Goal: Task Accomplishment & Management: Manage account settings

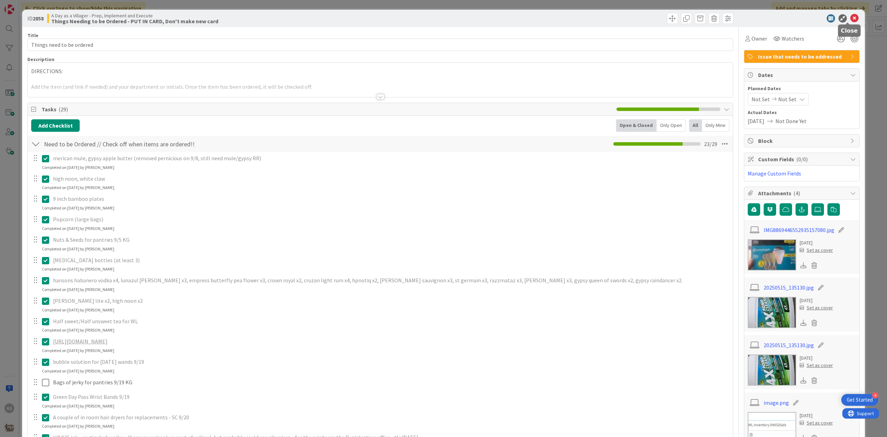
click at [850, 17] on icon at bounding box center [854, 18] width 8 height 8
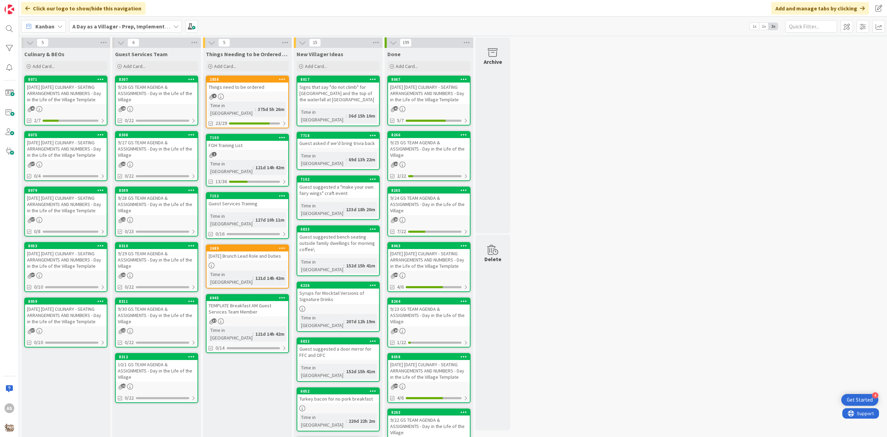
click at [67, 90] on div "[DATE] [DATE] CULINARY - SEATING ARRANGEMENTS AND NUMBERS - Day in the Life of …" at bounding box center [66, 92] width 82 height 21
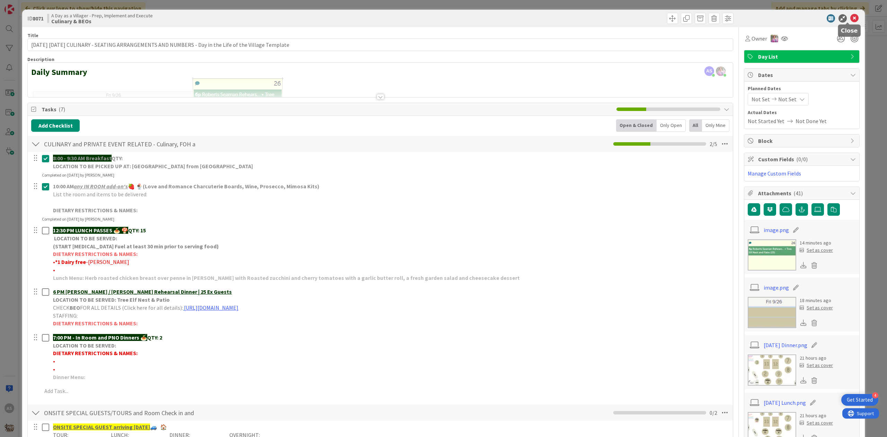
click at [850, 16] on icon at bounding box center [854, 18] width 8 height 8
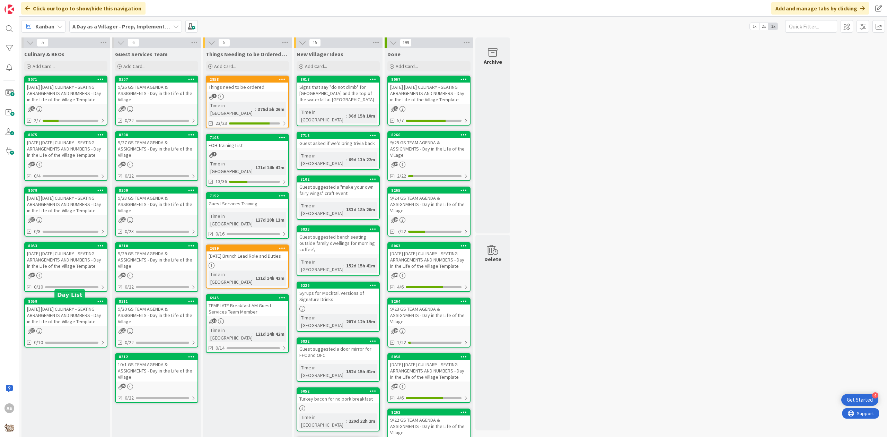
click at [40, 270] on div "[DATE] [DATE] CULINARY - SEATING ARRANGEMENTS AND NUMBERS - Day in the Life of …" at bounding box center [66, 259] width 82 height 21
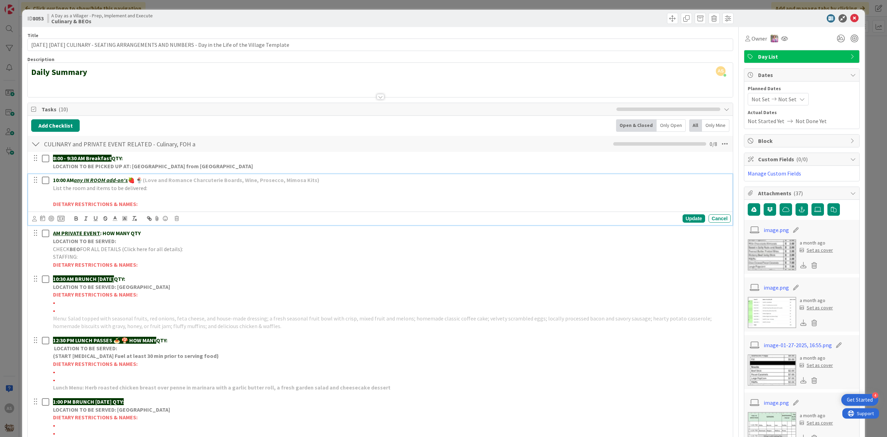
click at [90, 193] on p at bounding box center [390, 196] width 675 height 8
click at [76, 218] on icon "button" at bounding box center [76, 218] width 6 height 6
click at [117, 220] on icon at bounding box center [115, 218] width 6 height 6
click at [152, 229] on span at bounding box center [151, 228] width 6 height 6
click at [68, 197] on p "﻿" at bounding box center [390, 196] width 675 height 8
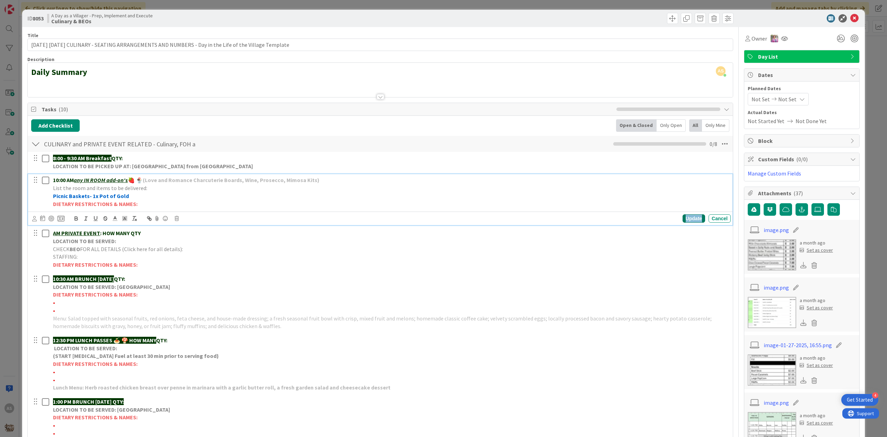
click at [683, 220] on div "Update" at bounding box center [694, 218] width 23 height 8
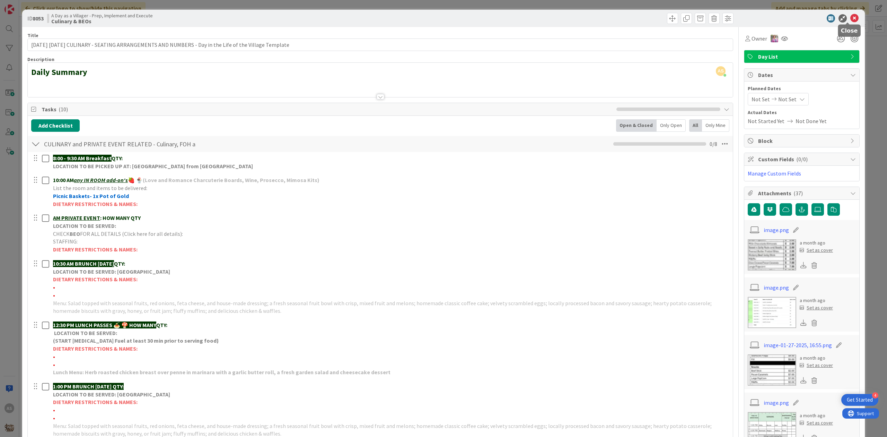
click at [851, 19] on icon at bounding box center [854, 18] width 8 height 8
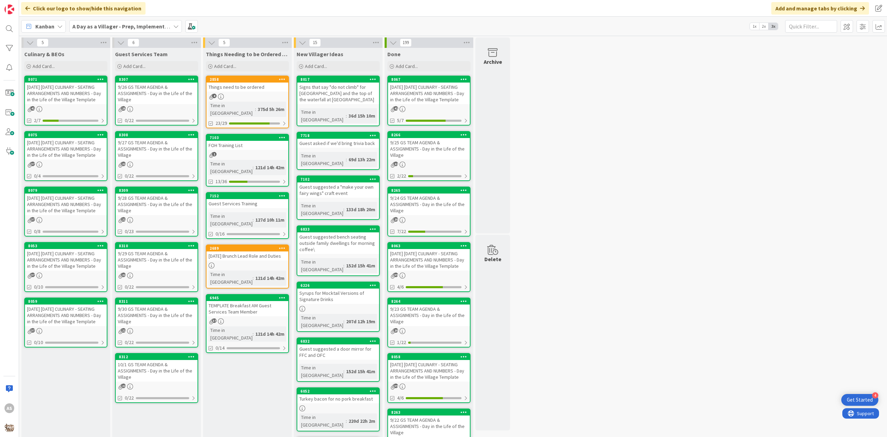
click at [262, 91] on div "Things need to be ordered" at bounding box center [248, 86] width 82 height 9
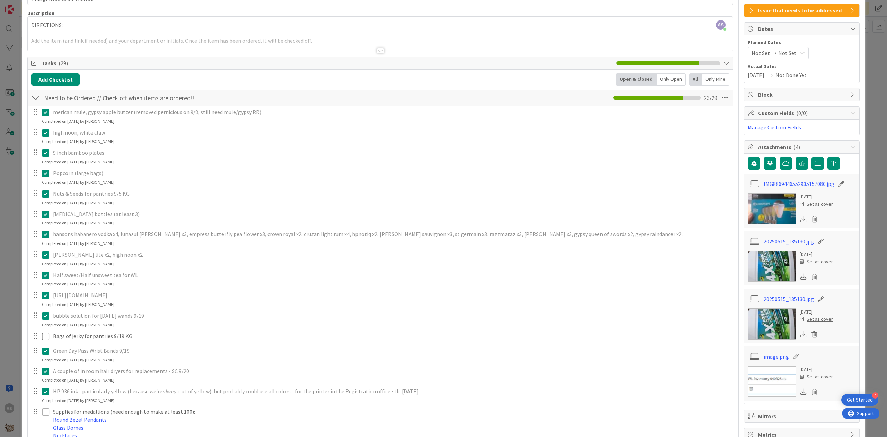
scroll to position [92, 0]
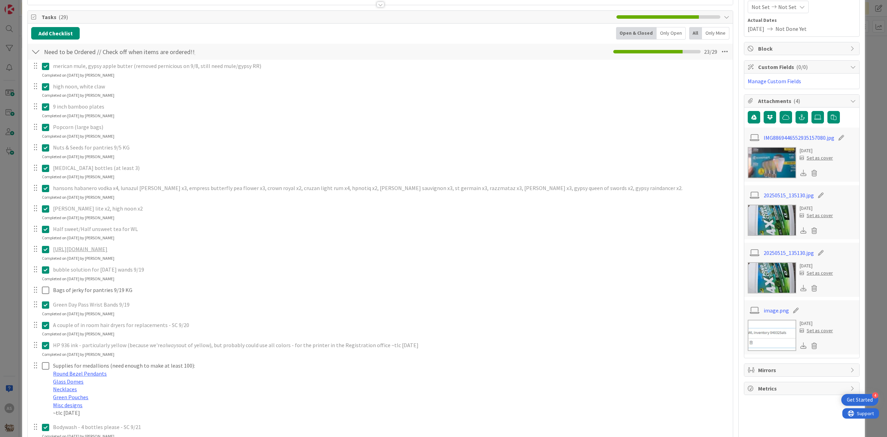
click at [47, 274] on icon at bounding box center [45, 269] width 7 height 8
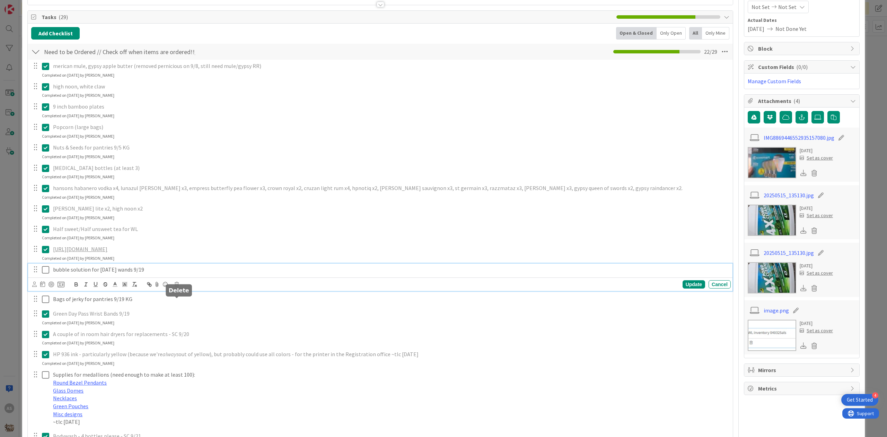
click at [177, 287] on icon at bounding box center [177, 284] width 4 height 5
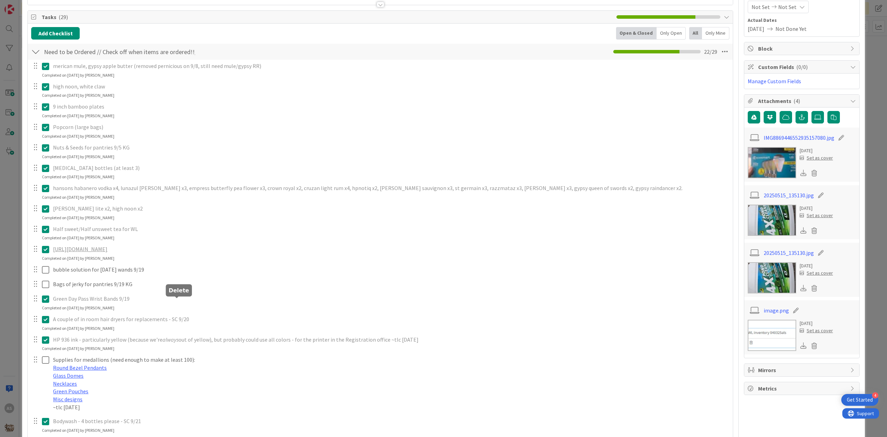
click at [202, 329] on div "merican mule, gypsy apple butter (removed pernicious on 9/8, still need mule/gy…" at bounding box center [380, 366] width 698 height 612
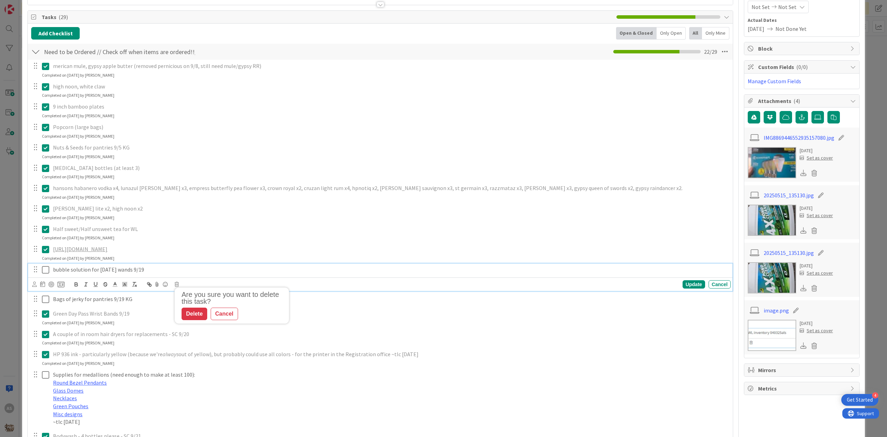
click at [157, 273] on p "bubble solution for [DATE] wands 9/19" at bounding box center [390, 269] width 675 height 8
click at [178, 287] on icon at bounding box center [177, 284] width 4 height 5
click at [204, 320] on div "Delete" at bounding box center [195, 313] width 26 height 12
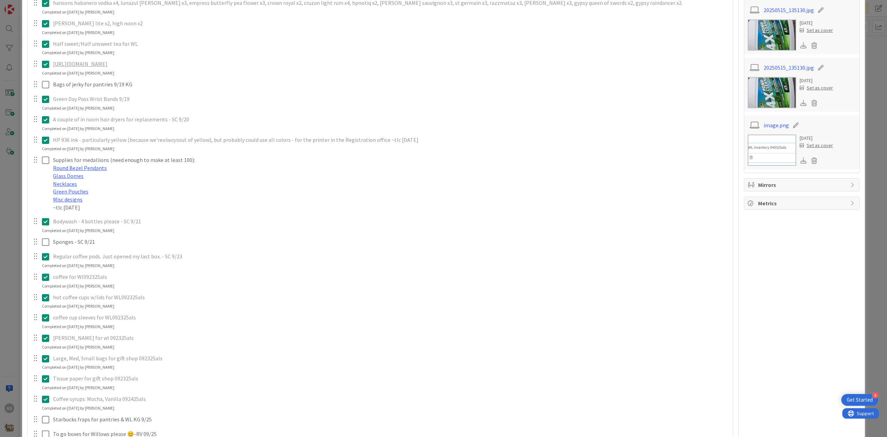
scroll to position [323, 0]
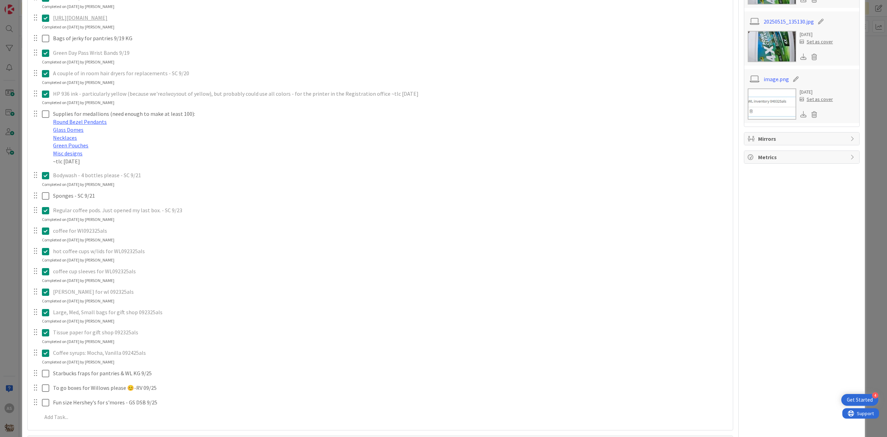
click at [48, 235] on icon at bounding box center [45, 231] width 7 height 8
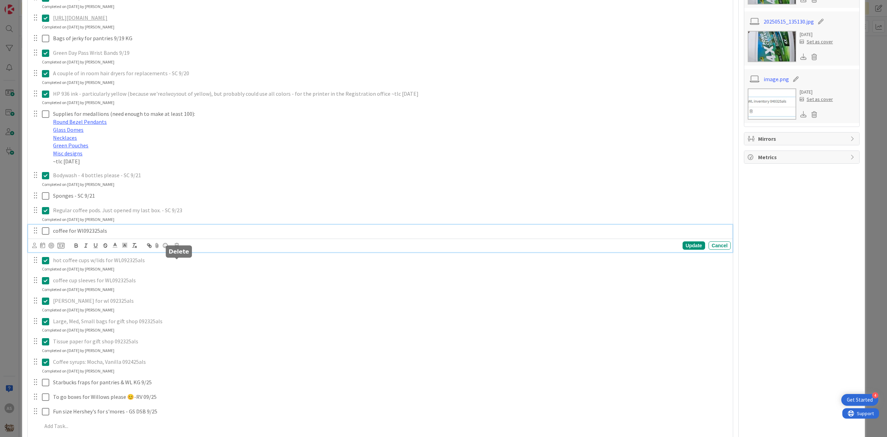
click at [176, 248] on icon at bounding box center [177, 245] width 4 height 5
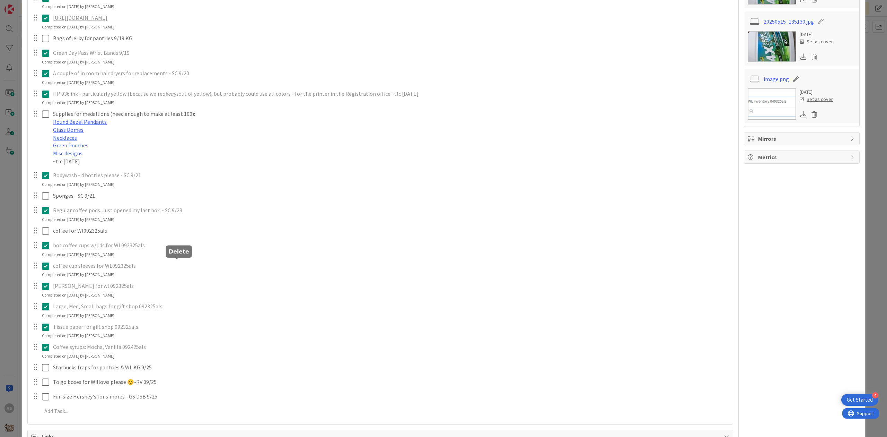
click at [198, 292] on div "merican mule, gypsy apple butter (removed pernicious on 9/8, still need mule/gy…" at bounding box center [380, 123] width 698 height 591
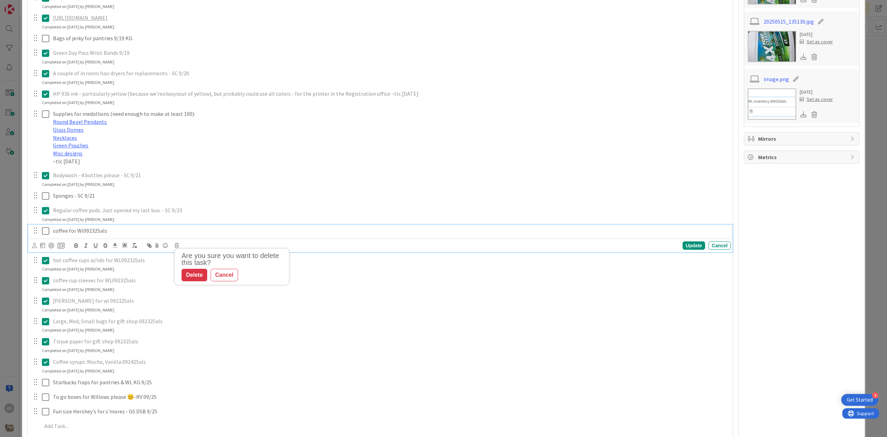
click at [116, 237] on div "coffee for Wl092325als" at bounding box center [390, 231] width 681 height 12
click at [178, 248] on icon at bounding box center [177, 245] width 4 height 5
click at [198, 281] on div "Delete" at bounding box center [195, 275] width 26 height 12
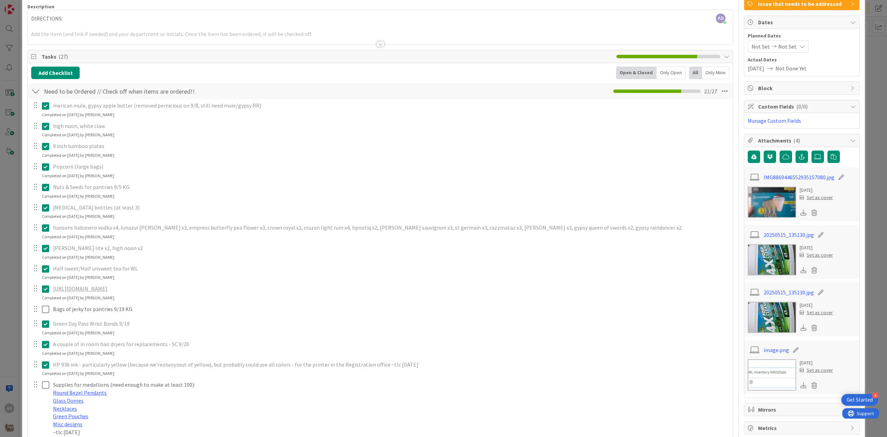
scroll to position [0, 0]
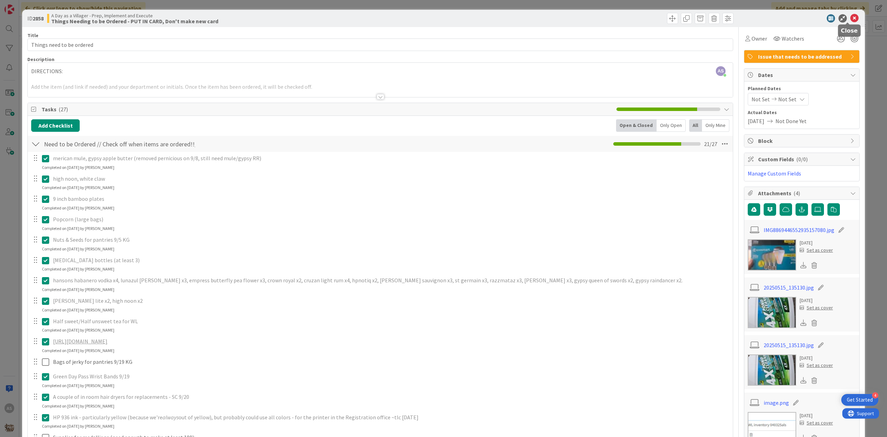
click at [850, 19] on icon at bounding box center [854, 18] width 8 height 8
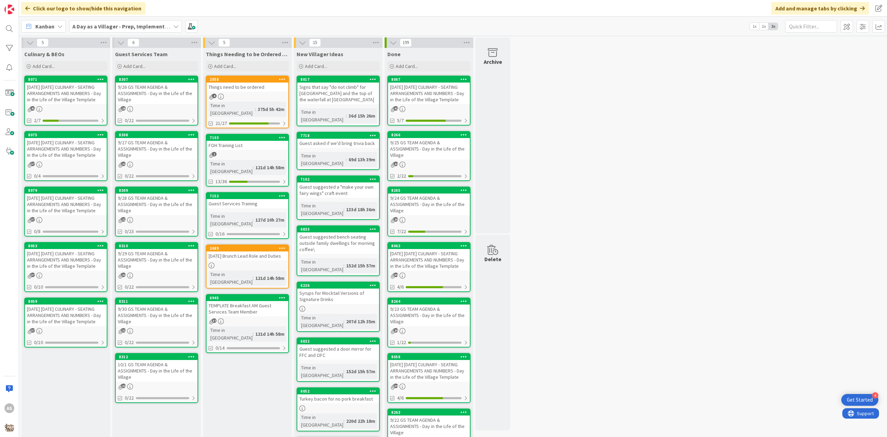
click at [248, 95] on div "4" at bounding box center [248, 97] width 82 height 6
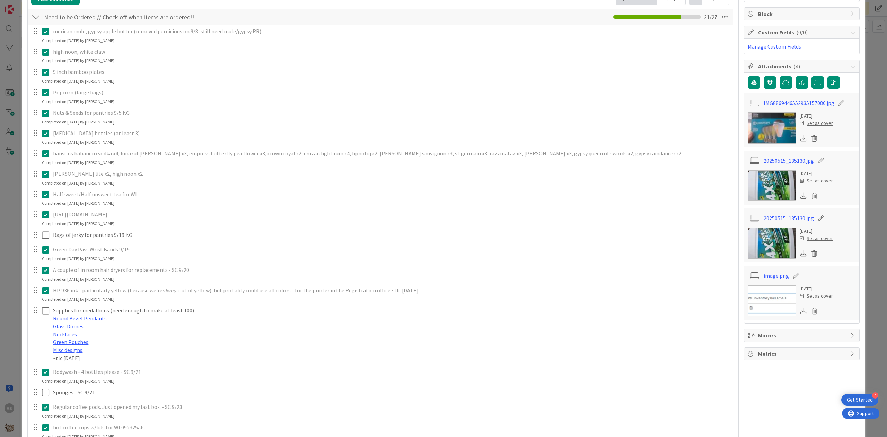
scroll to position [185, 0]
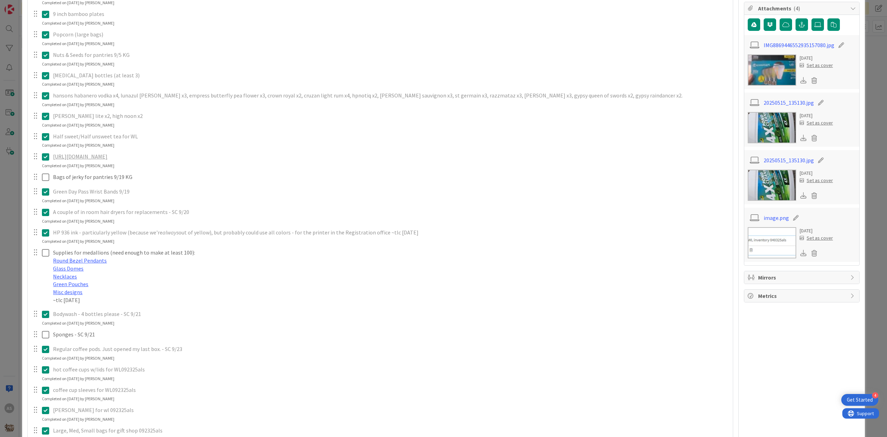
click at [47, 237] on icon at bounding box center [45, 232] width 7 height 8
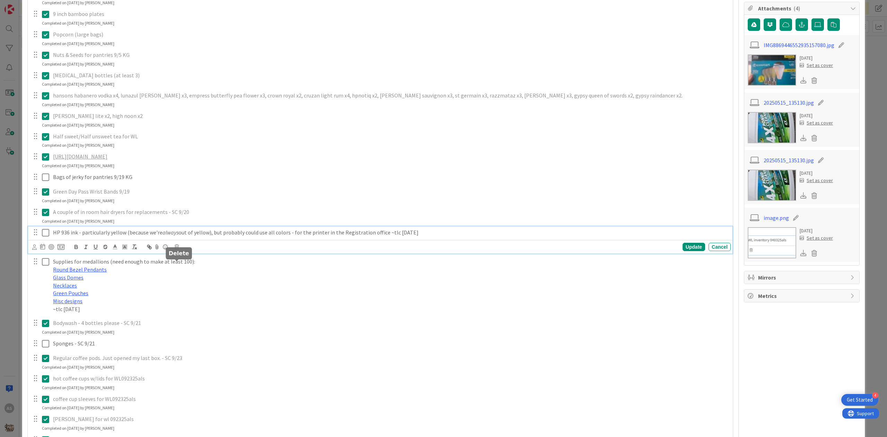
click at [177, 249] on icon at bounding box center [177, 246] width 4 height 5
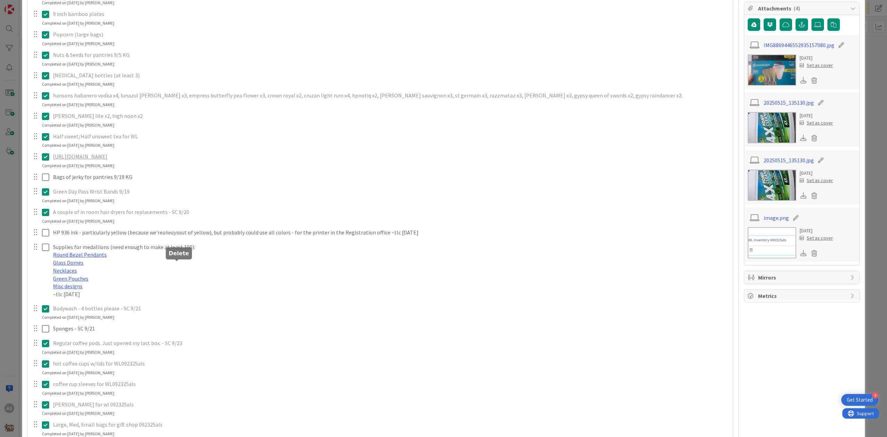
click at [192, 294] on div "merican mule, gypsy apple butter (removed pernicious on 9/8, still need mule/gy…" at bounding box center [380, 252] width 698 height 571
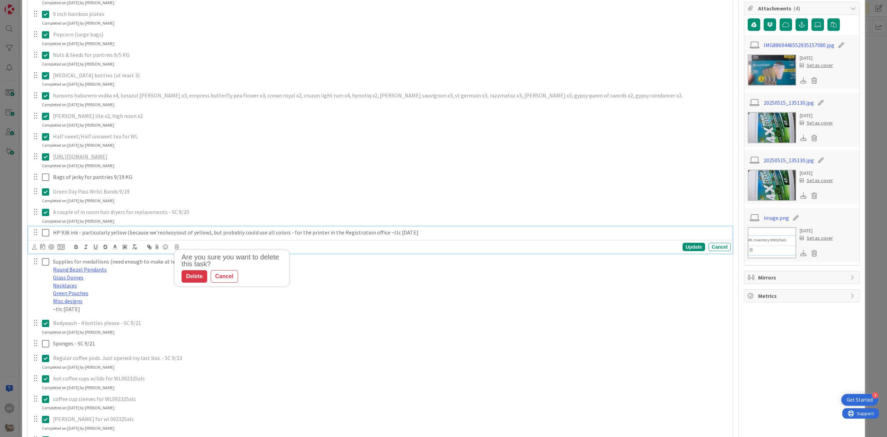
click at [213, 236] on p "HP 936 ink - particularly yellow (because we're always out of yellow), but prob…" at bounding box center [390, 232] width 675 height 8
click at [176, 249] on icon at bounding box center [177, 246] width 4 height 5
click at [199, 282] on div "Delete" at bounding box center [195, 276] width 26 height 12
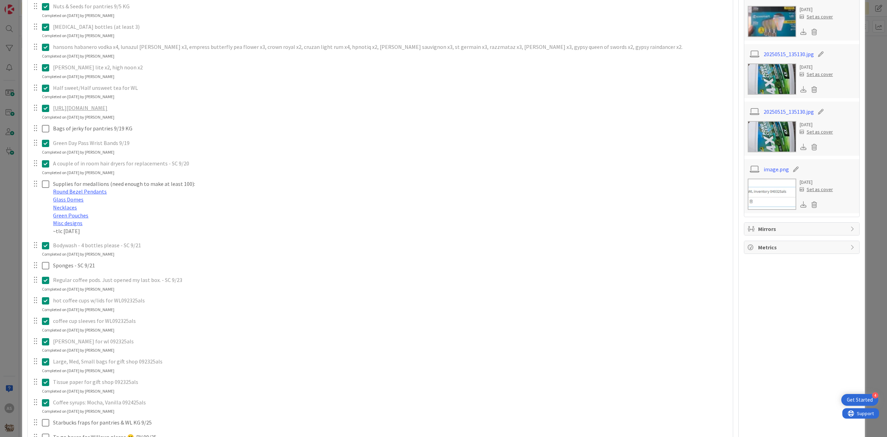
scroll to position [277, 0]
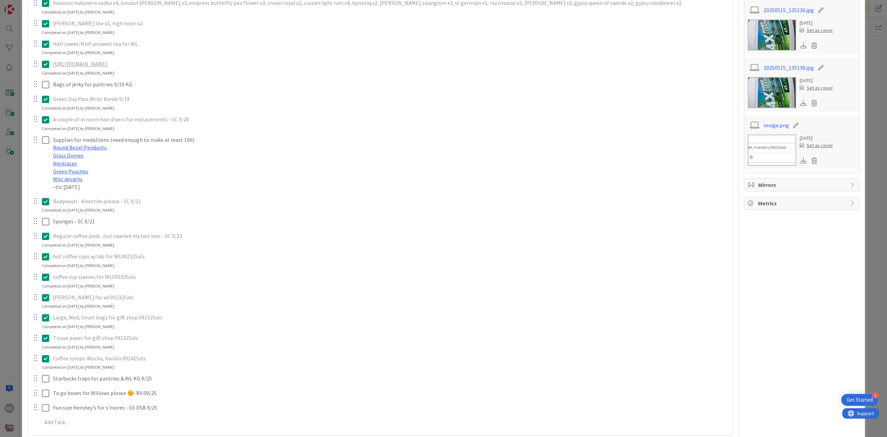
click at [45, 124] on icon at bounding box center [45, 119] width 7 height 8
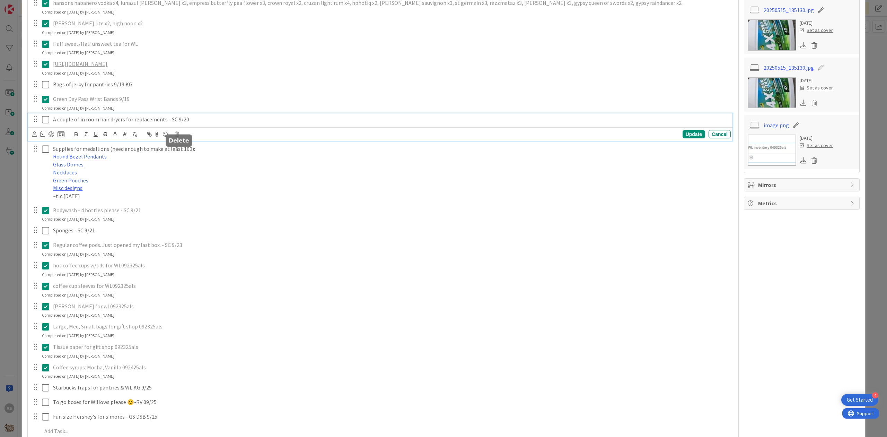
click at [179, 139] on div "Update Cancel" at bounding box center [381, 134] width 699 height 10
click at [176, 137] on icon at bounding box center [177, 134] width 4 height 5
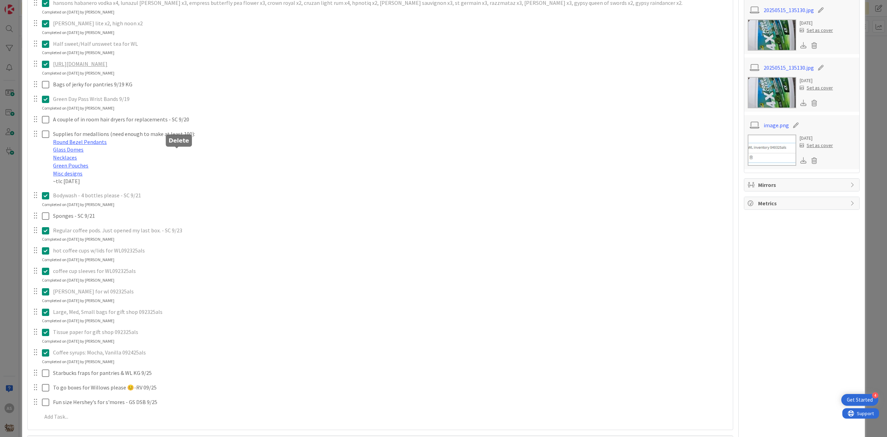
click at [197, 181] on div "merican mule, gypsy apple butter (removed pernicious on 9/8, still need mule/gy…" at bounding box center [380, 150] width 698 height 551
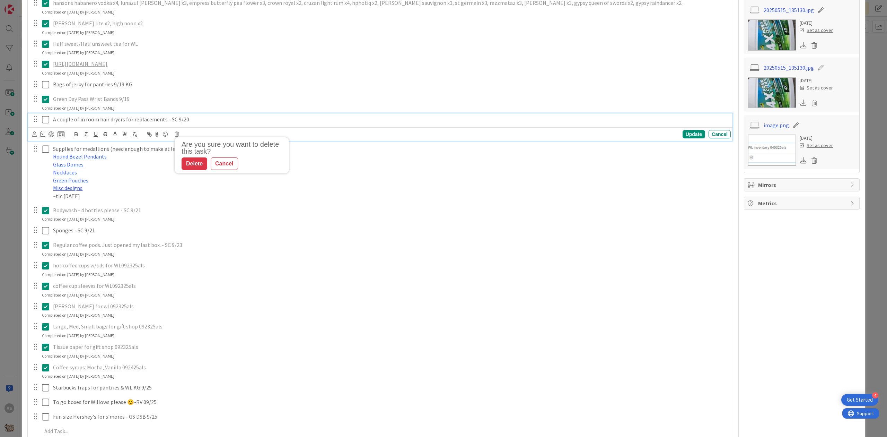
click at [193, 123] on p "A couple of in room hair dryers for replacements - SC 9/20" at bounding box center [390, 119] width 675 height 8
click at [179, 137] on icon at bounding box center [177, 134] width 4 height 5
click at [194, 170] on div "Delete" at bounding box center [195, 163] width 26 height 12
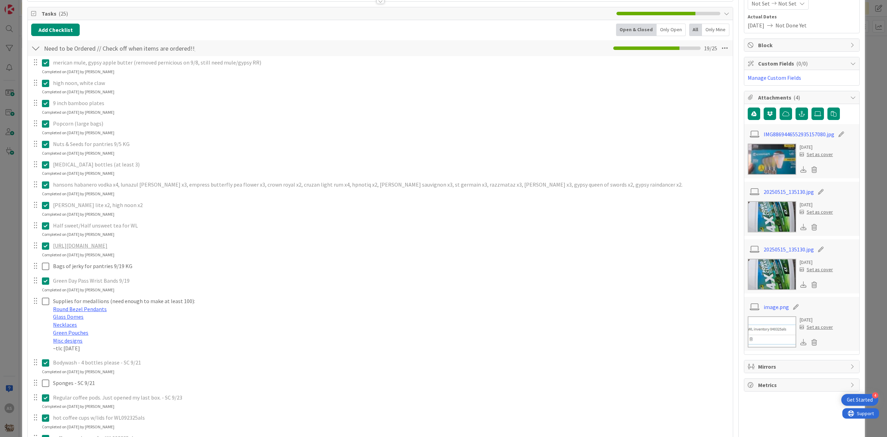
scroll to position [92, 0]
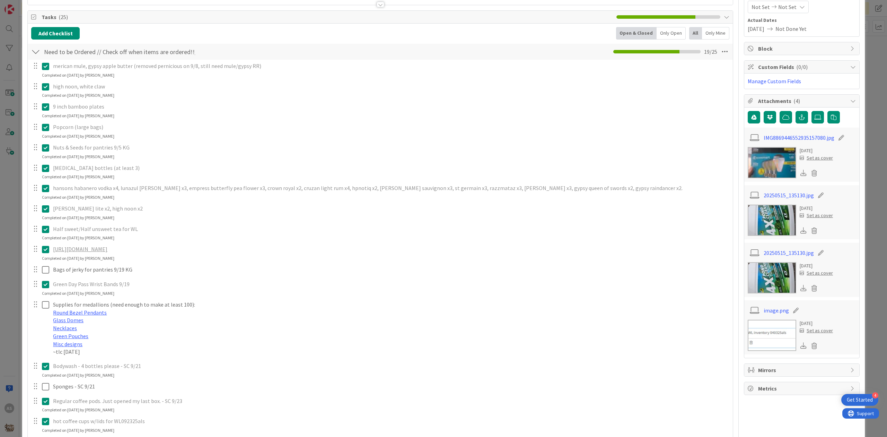
click at [107, 252] on link "[URL][DOMAIN_NAME]" at bounding box center [80, 248] width 54 height 7
click at [47, 251] on icon at bounding box center [45, 249] width 7 height 8
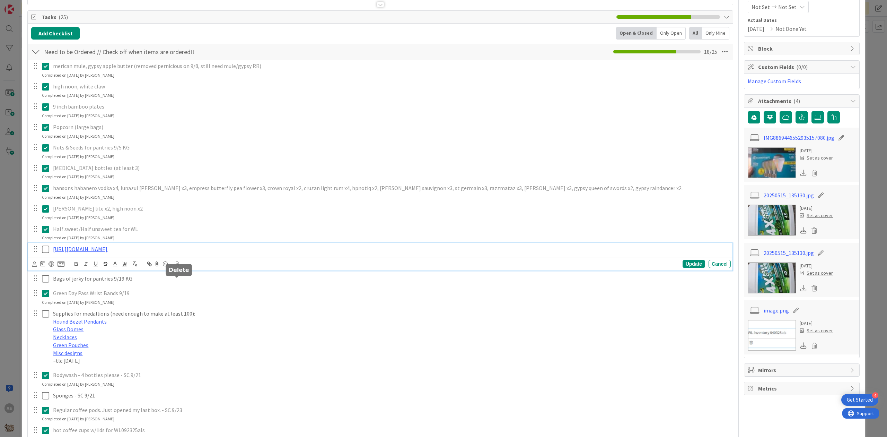
click at [178, 266] on icon at bounding box center [177, 263] width 4 height 5
click at [193, 299] on div "Delete" at bounding box center [195, 293] width 26 height 12
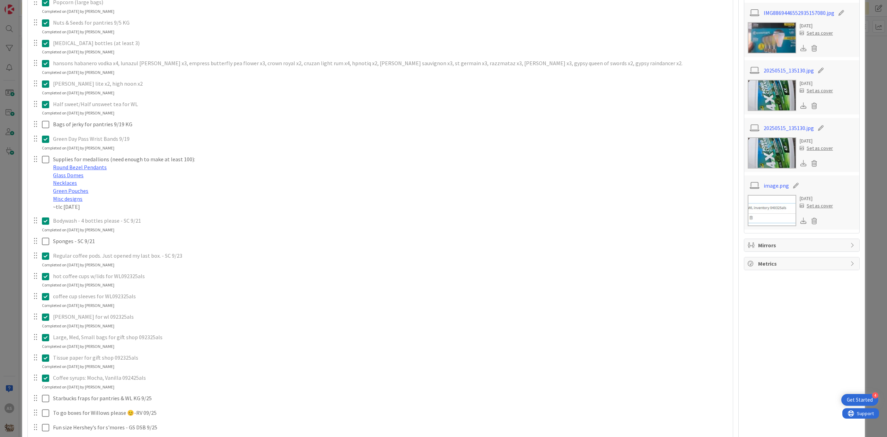
scroll to position [231, 0]
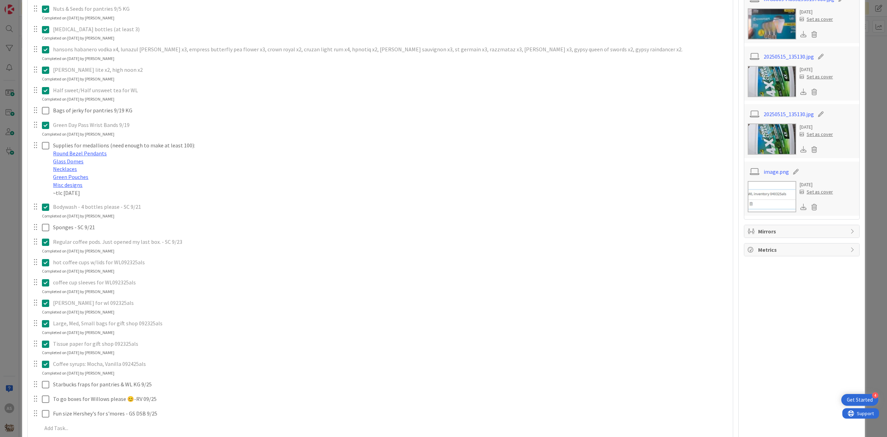
click at [46, 325] on icon at bounding box center [45, 323] width 7 height 8
click at [176, 339] on icon at bounding box center [177, 337] width 4 height 5
click at [192, 367] on div "merican mule, gypsy apple butter (removed pernicious on 9/8, still need mule/gy…" at bounding box center [380, 176] width 698 height 510
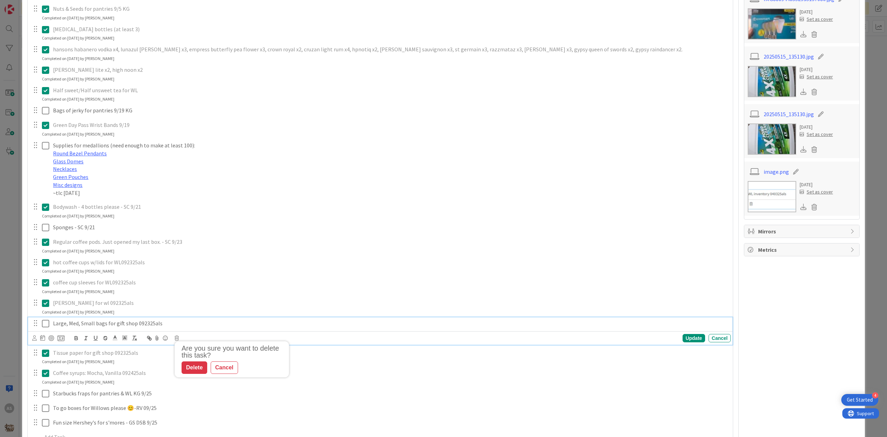
click at [182, 323] on p "Large, Med, Small bags for gift shop 092325als" at bounding box center [390, 323] width 675 height 8
drag, startPoint x: 168, startPoint y: 323, endPoint x: 179, endPoint y: 333, distance: 14.7
click at [165, 324] on p "Large, Med, Small bags for gift shop 092325als" at bounding box center [390, 323] width 675 height 8
click at [176, 340] on icon at bounding box center [177, 337] width 4 height 5
click at [192, 365] on div "Delete" at bounding box center [195, 367] width 26 height 12
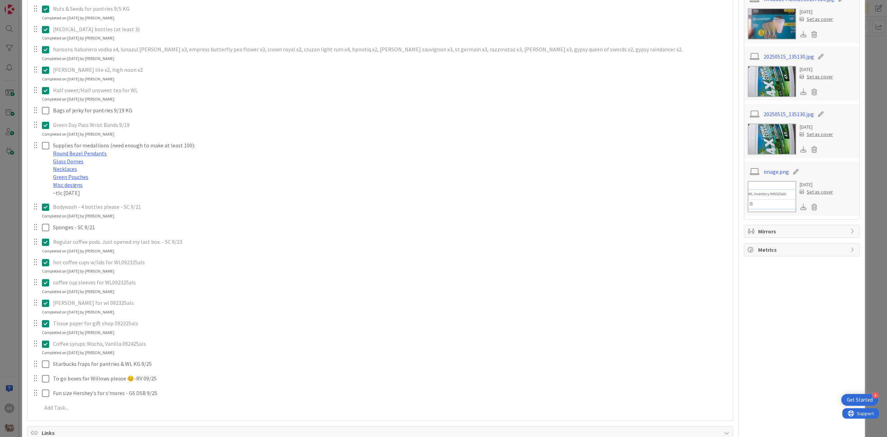
click at [46, 324] on icon at bounding box center [45, 323] width 7 height 8
click at [177, 338] on icon at bounding box center [177, 337] width 4 height 5
click at [193, 365] on div "merican mule, gypsy apple butter (removed pernicious on 9/8, still need mule/gy…" at bounding box center [380, 166] width 698 height 490
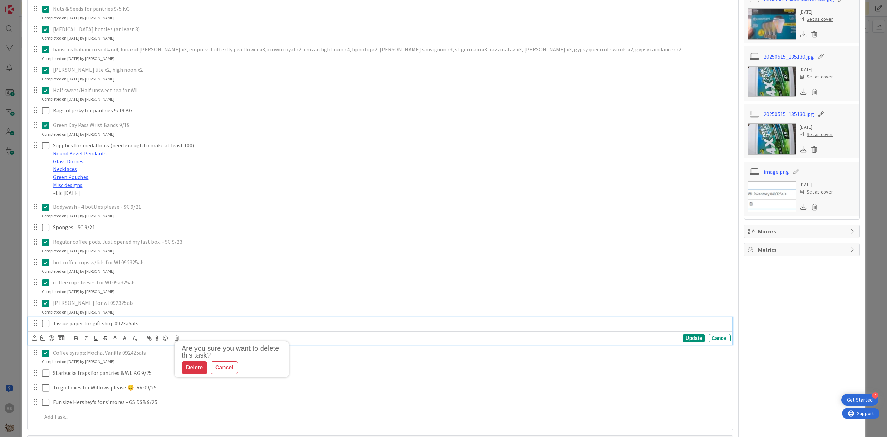
click at [150, 322] on p "Tissue paper for gift shop 092325als" at bounding box center [390, 323] width 675 height 8
click at [175, 339] on icon at bounding box center [177, 337] width 4 height 5
click at [196, 368] on div "Delete" at bounding box center [195, 367] width 26 height 12
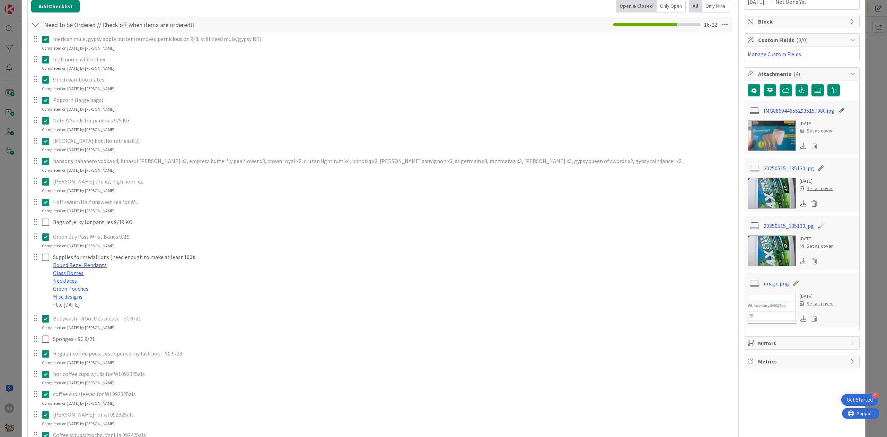
scroll to position [0, 0]
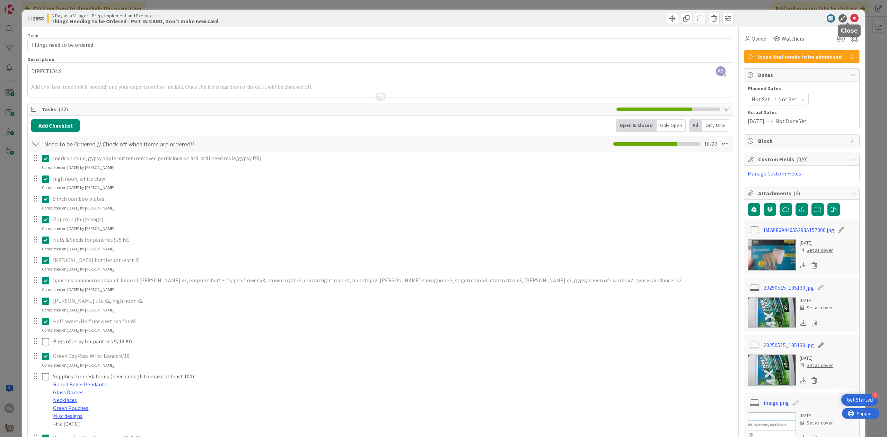
click at [849, 22] on div at bounding box center [848, 23] width 5 height 2
click at [850, 19] on icon at bounding box center [854, 18] width 8 height 8
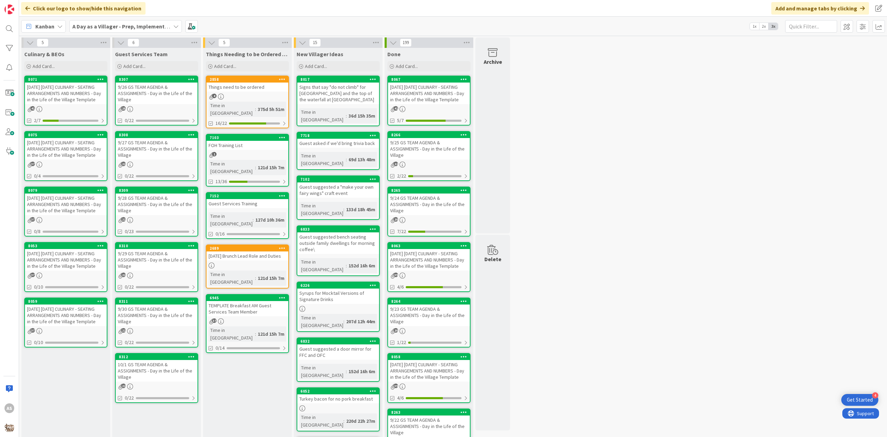
click at [244, 92] on div "2858 Things need to be ordered 4 Time in Column : 375d 5h 51m 16/22" at bounding box center [247, 102] width 83 height 53
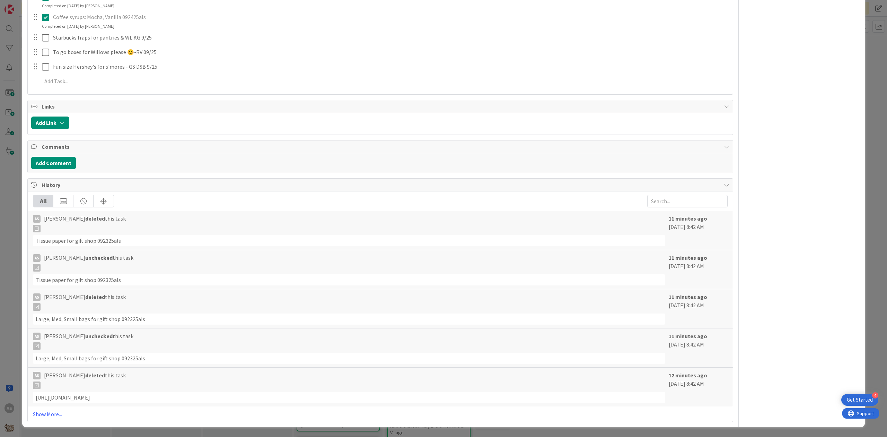
scroll to position [556, 0]
click at [56, 416] on link "Show More..." at bounding box center [380, 414] width 695 height 8
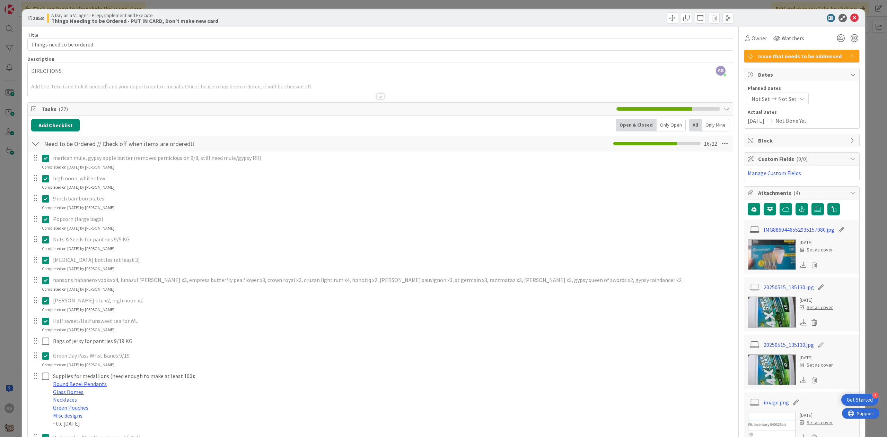
scroll to position [0, 0]
click at [850, 21] on icon at bounding box center [854, 18] width 8 height 8
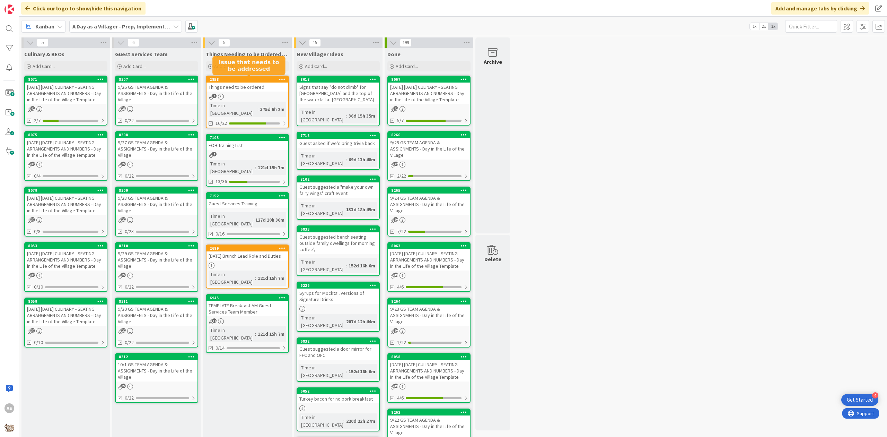
click at [255, 89] on div "Things need to be ordered" at bounding box center [248, 86] width 82 height 9
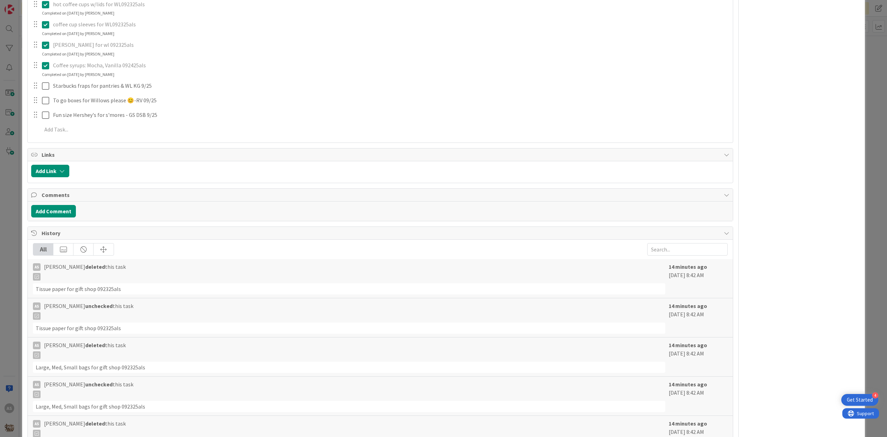
scroll to position [556, 0]
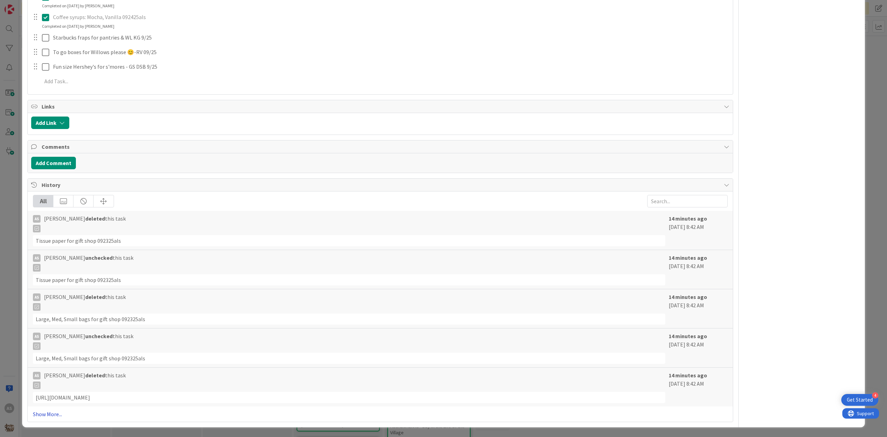
click at [49, 415] on link "Show More..." at bounding box center [380, 414] width 695 height 8
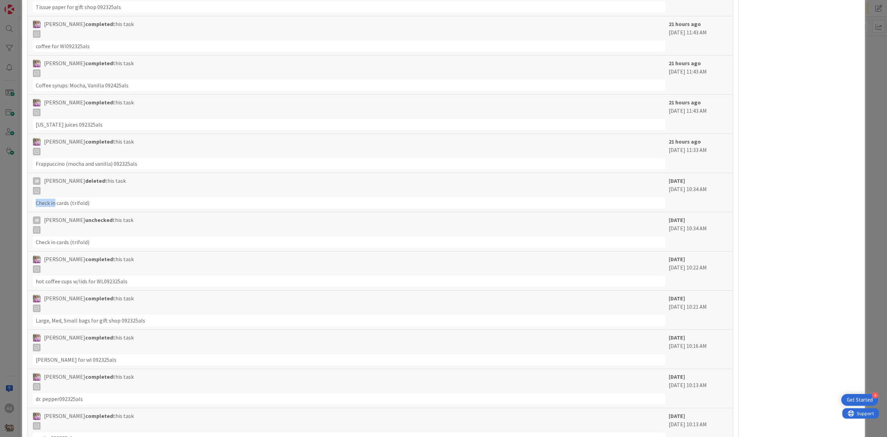
scroll to position [2310, 0]
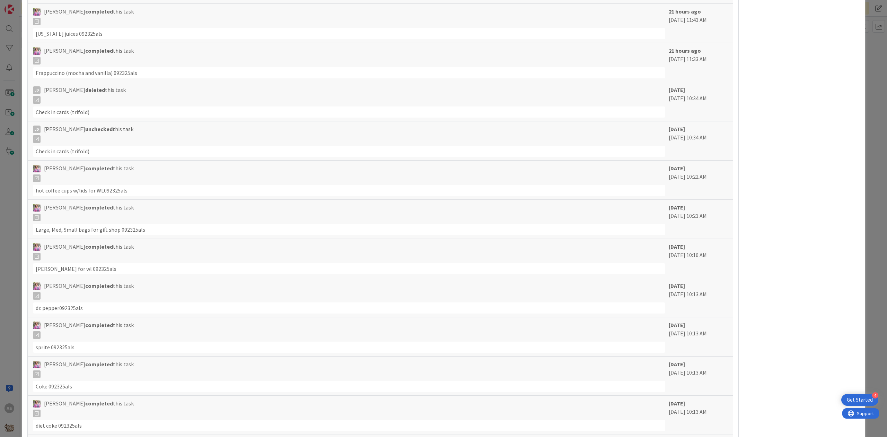
click at [171, 117] on div "Check in cards (trifold)" at bounding box center [349, 111] width 632 height 11
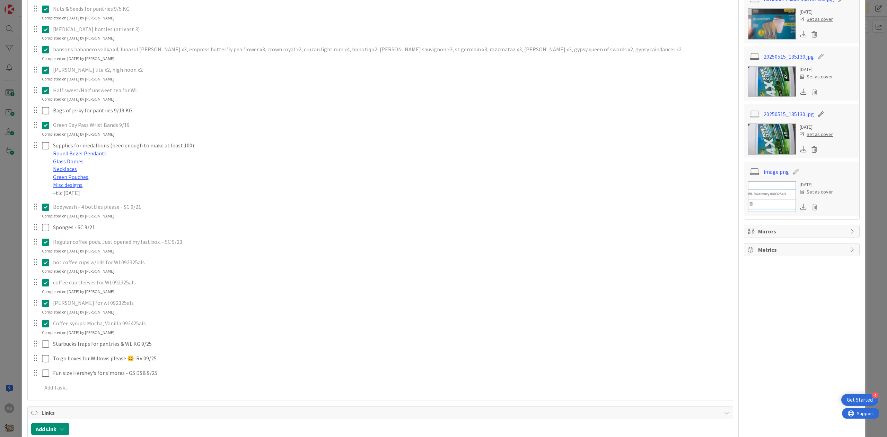
scroll to position [185, 0]
